Goal: Task Accomplishment & Management: Manage account settings

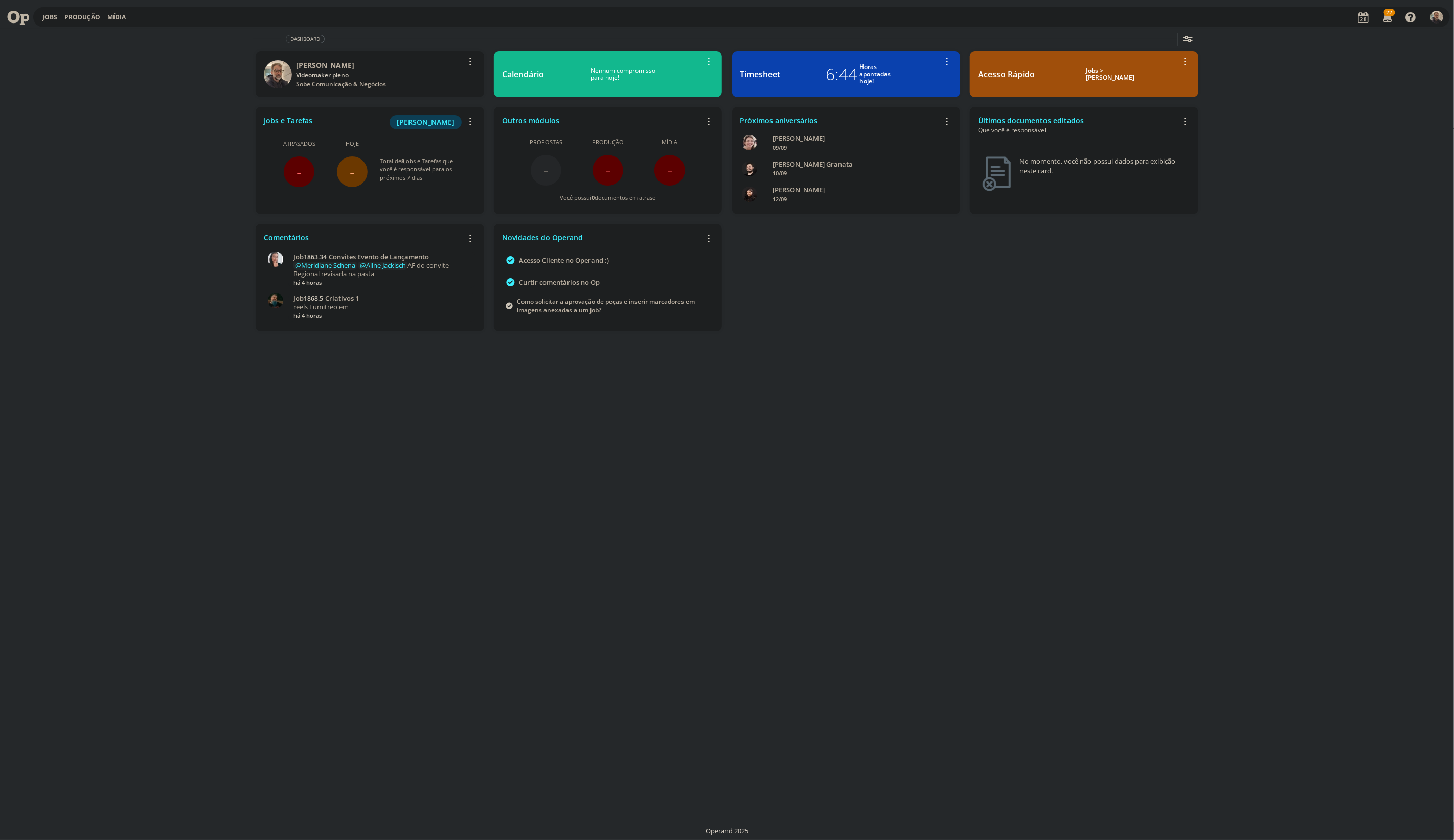
click at [303, 170] on span "-" at bounding box center [299, 172] width 31 height 31
click at [418, 120] on span "[PERSON_NAME]" at bounding box center [426, 122] width 58 height 10
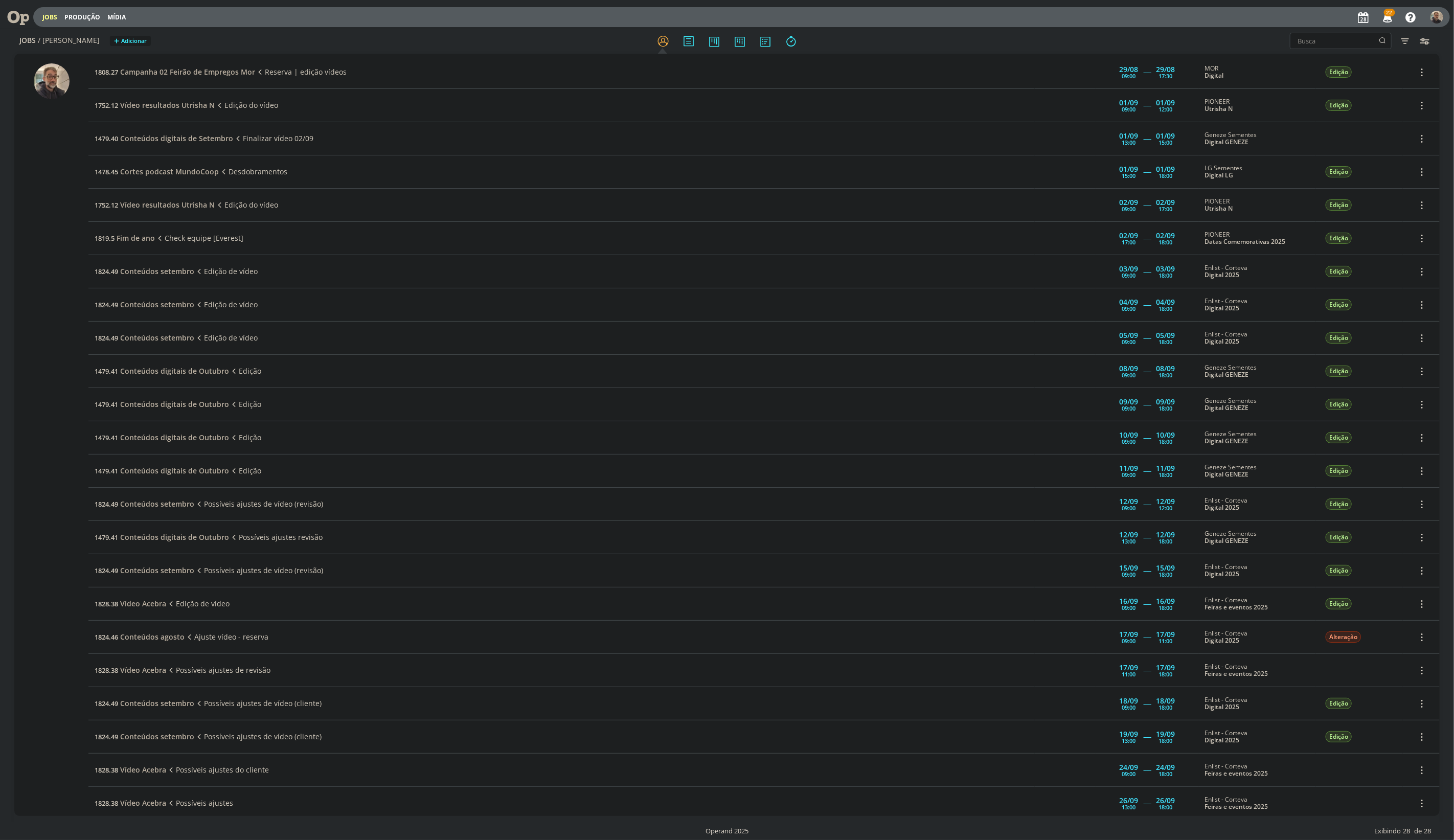
scroll to position [185, 0]
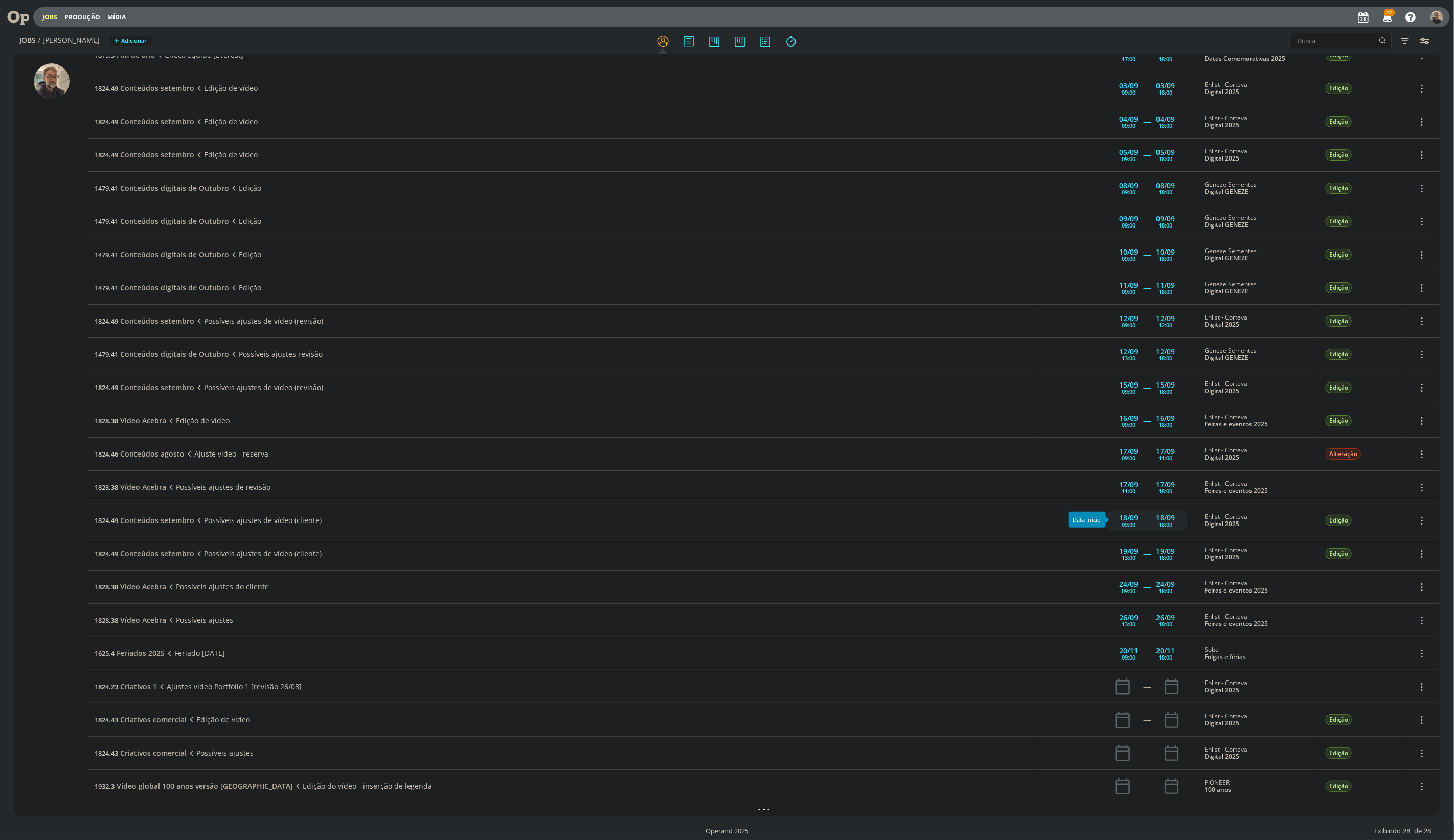
click at [1120, 518] on div "18/09" at bounding box center [1129, 517] width 19 height 7
type input "18:00"
type input "09:00"
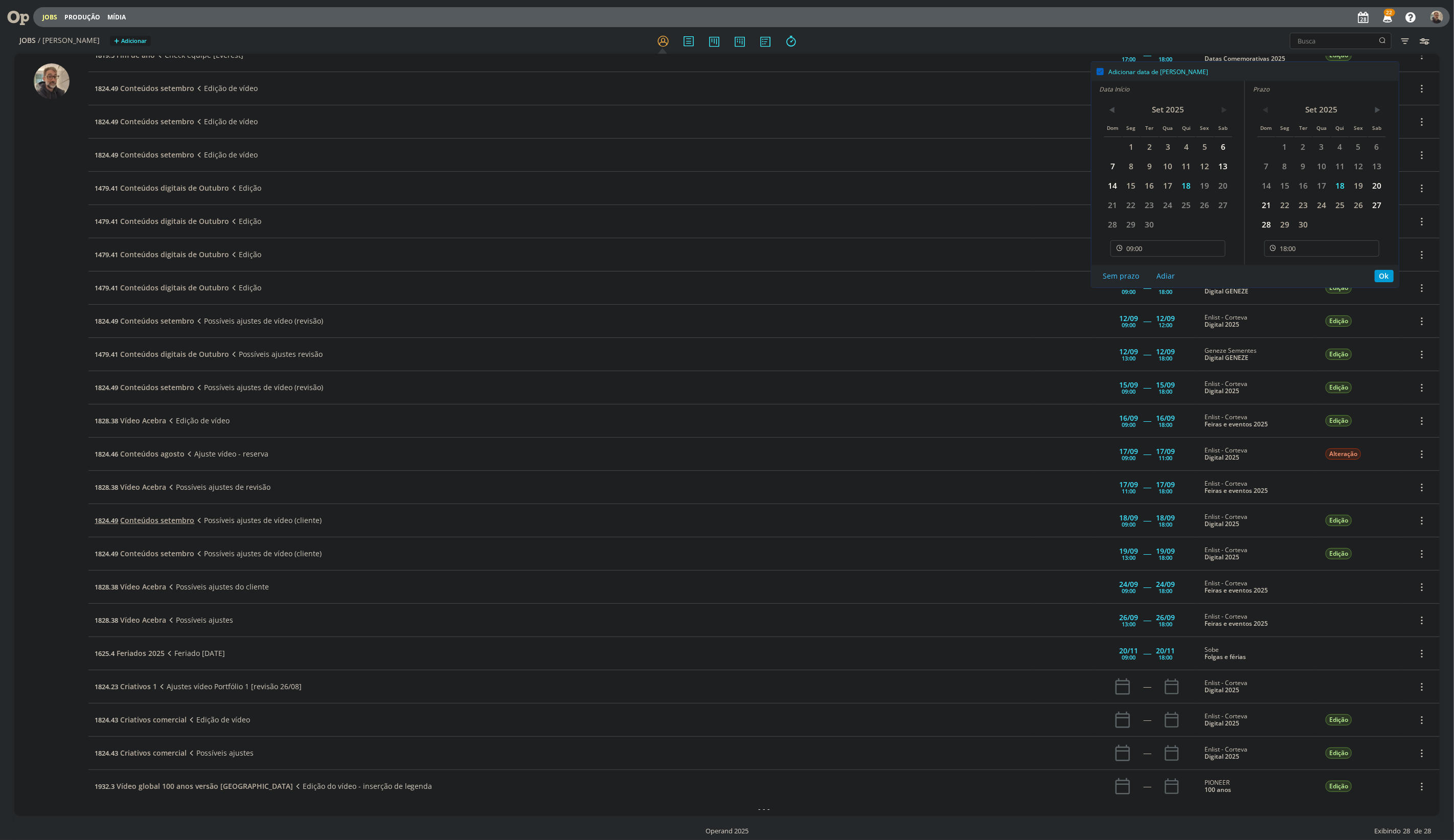
click at [162, 519] on span "Conteúdos setembro" at bounding box center [157, 520] width 74 height 10
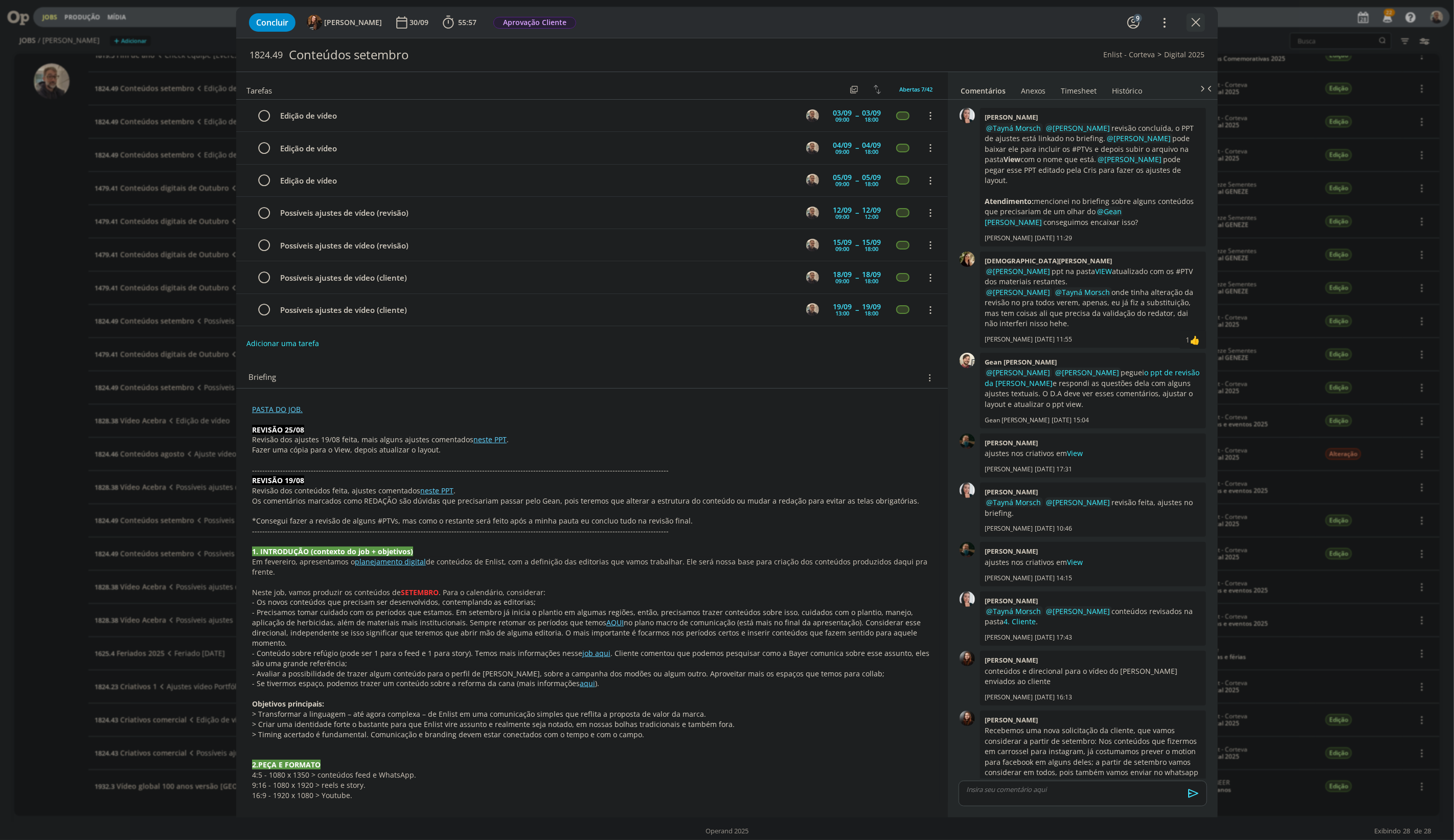
click at [1197, 17] on icon "dialog" at bounding box center [1196, 22] width 15 height 15
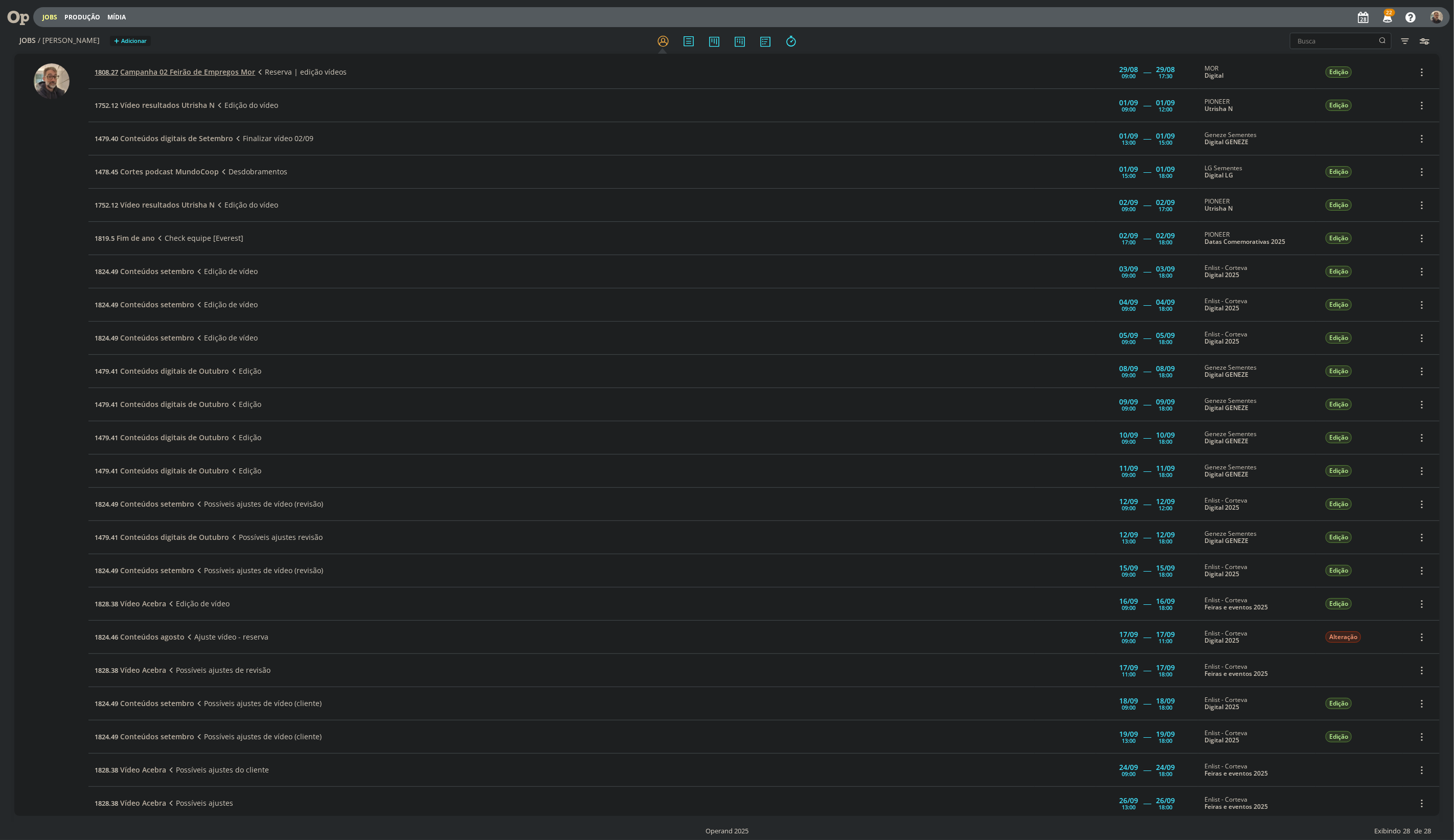
click at [218, 70] on span "Campanha 02 Feirão de Empregos Mor" at bounding box center [188, 72] width 135 height 10
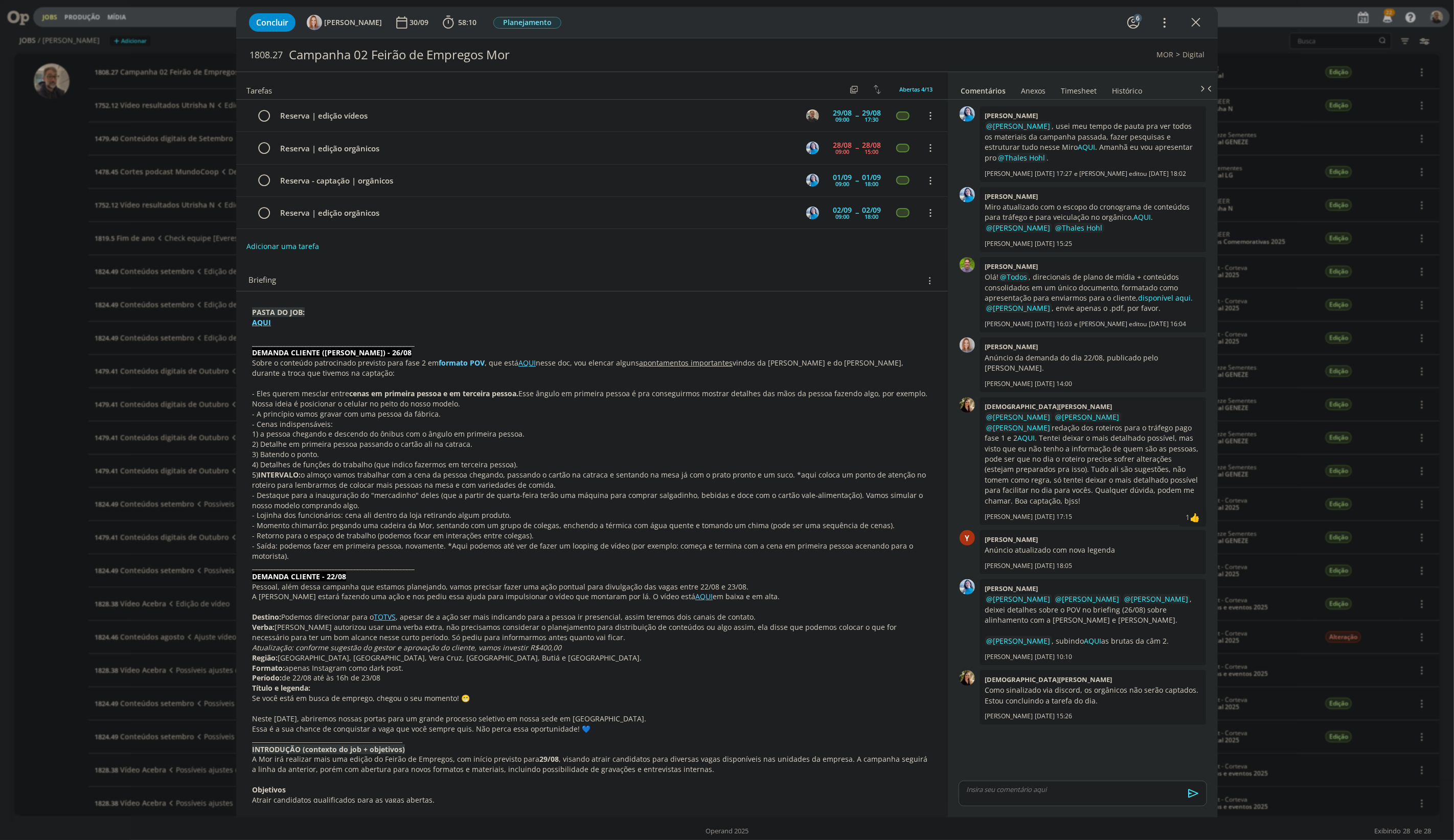
drag, startPoint x: 1199, startPoint y: 23, endPoint x: 174, endPoint y: 14, distance: 1025.0
click at [1199, 23] on icon "dialog" at bounding box center [1196, 22] width 15 height 15
